Goal: Go to known website: Go to known website

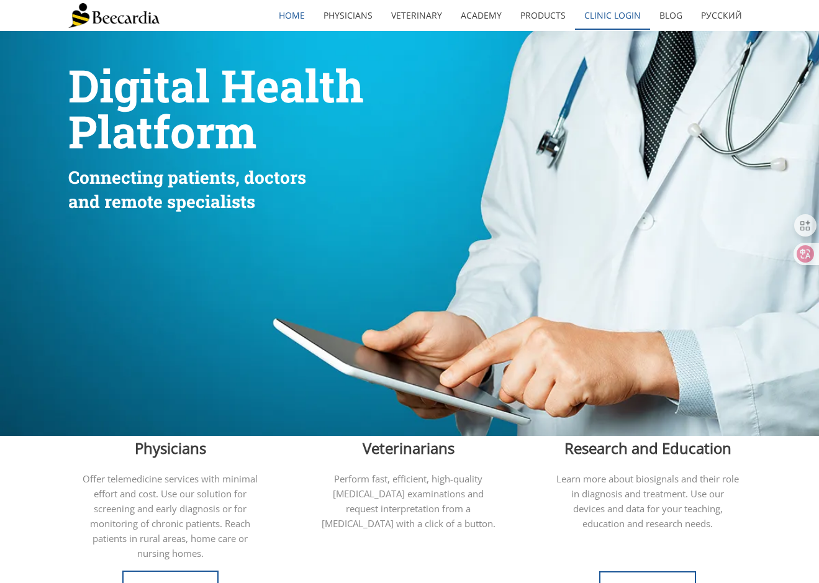
click at [627, 17] on link "Clinic Login" at bounding box center [612, 15] width 75 height 29
click at [616, 17] on link "Clinic Login" at bounding box center [612, 15] width 75 height 29
